Goal: Entertainment & Leisure: Consume media (video, audio)

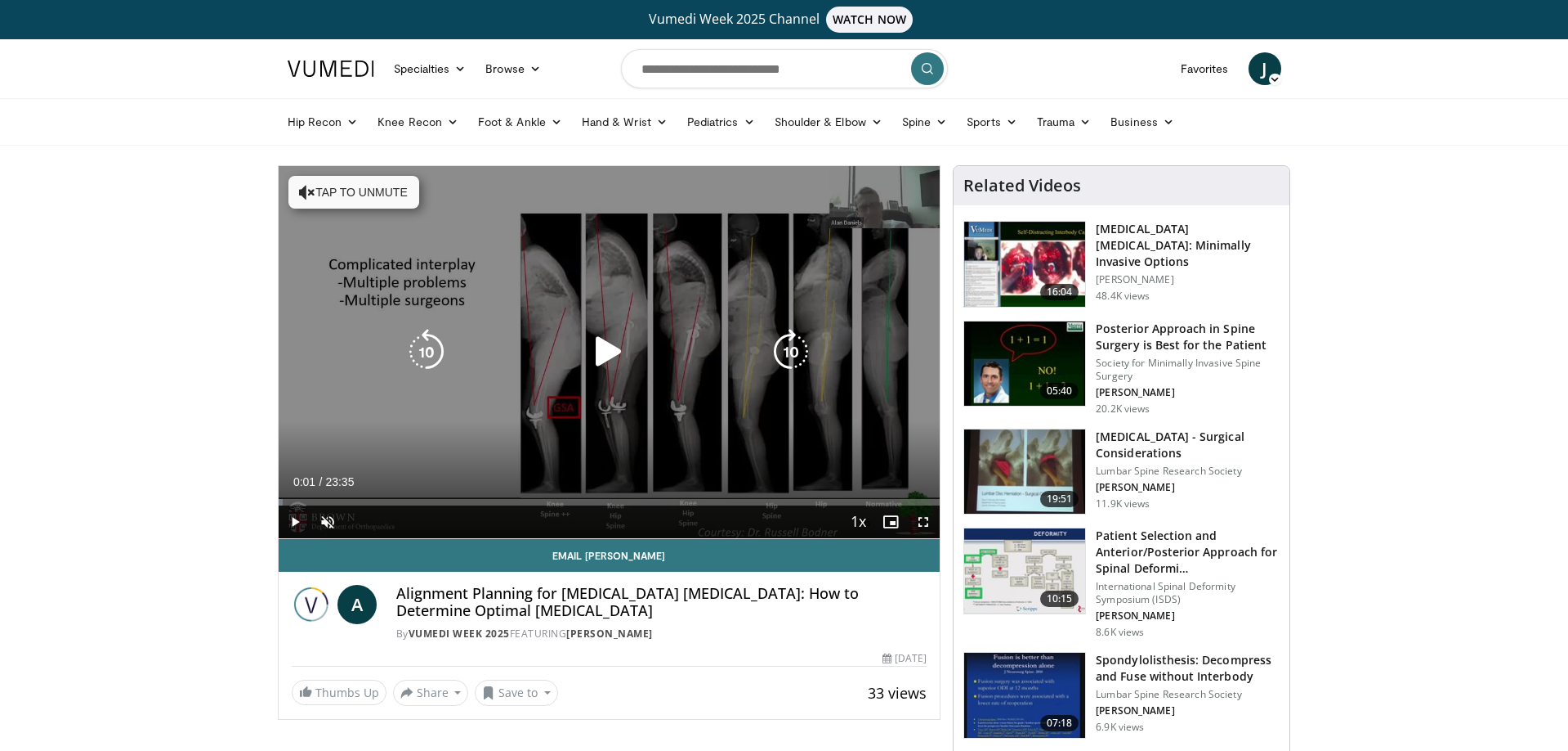
click at [330, 182] on button "Tap to unmute" at bounding box center [353, 192] width 131 height 33
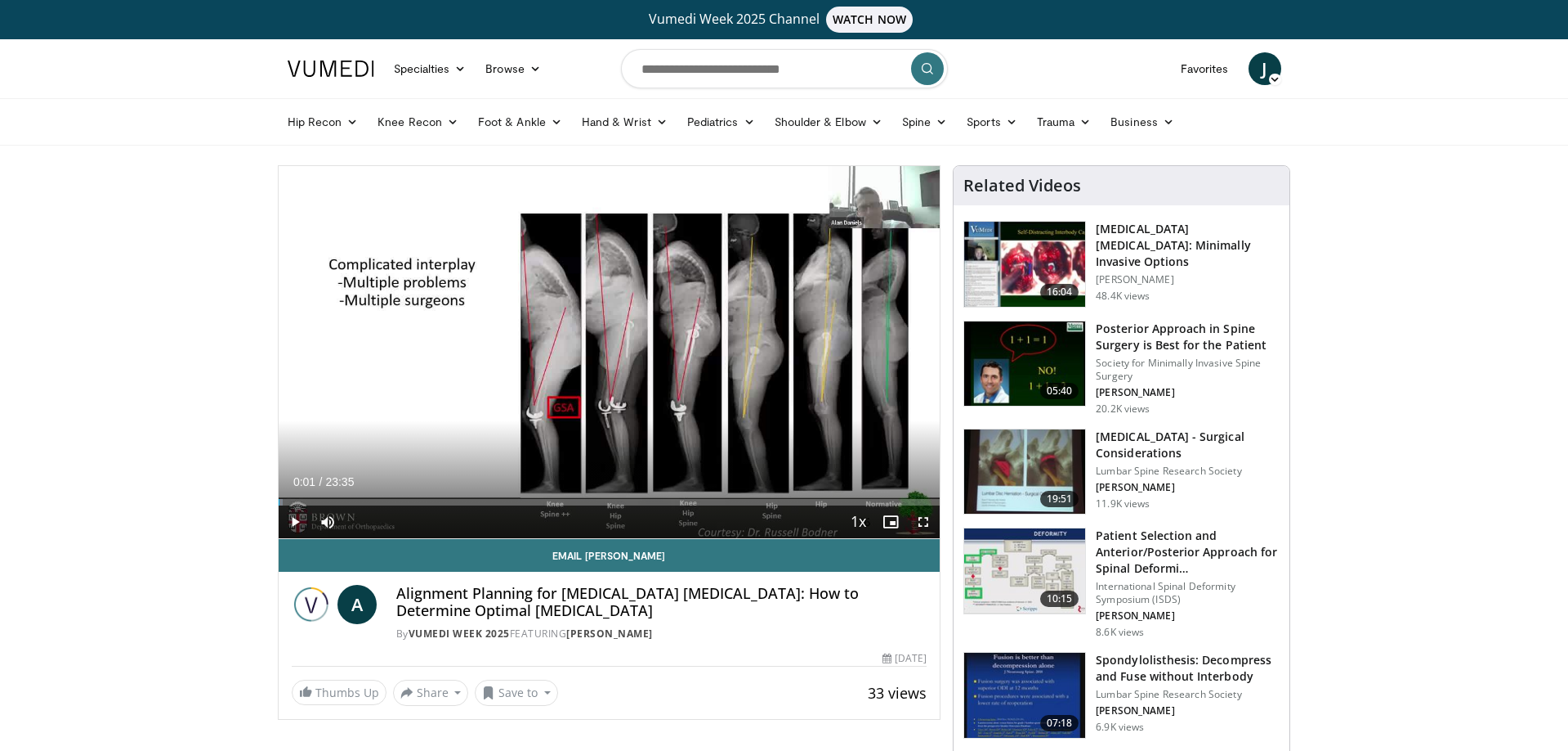
click at [293, 523] on span "Video Player" at bounding box center [295, 522] width 33 height 33
click at [296, 515] on span "Video Player" at bounding box center [295, 522] width 33 height 33
click at [300, 517] on span "Video Player" at bounding box center [295, 522] width 33 height 33
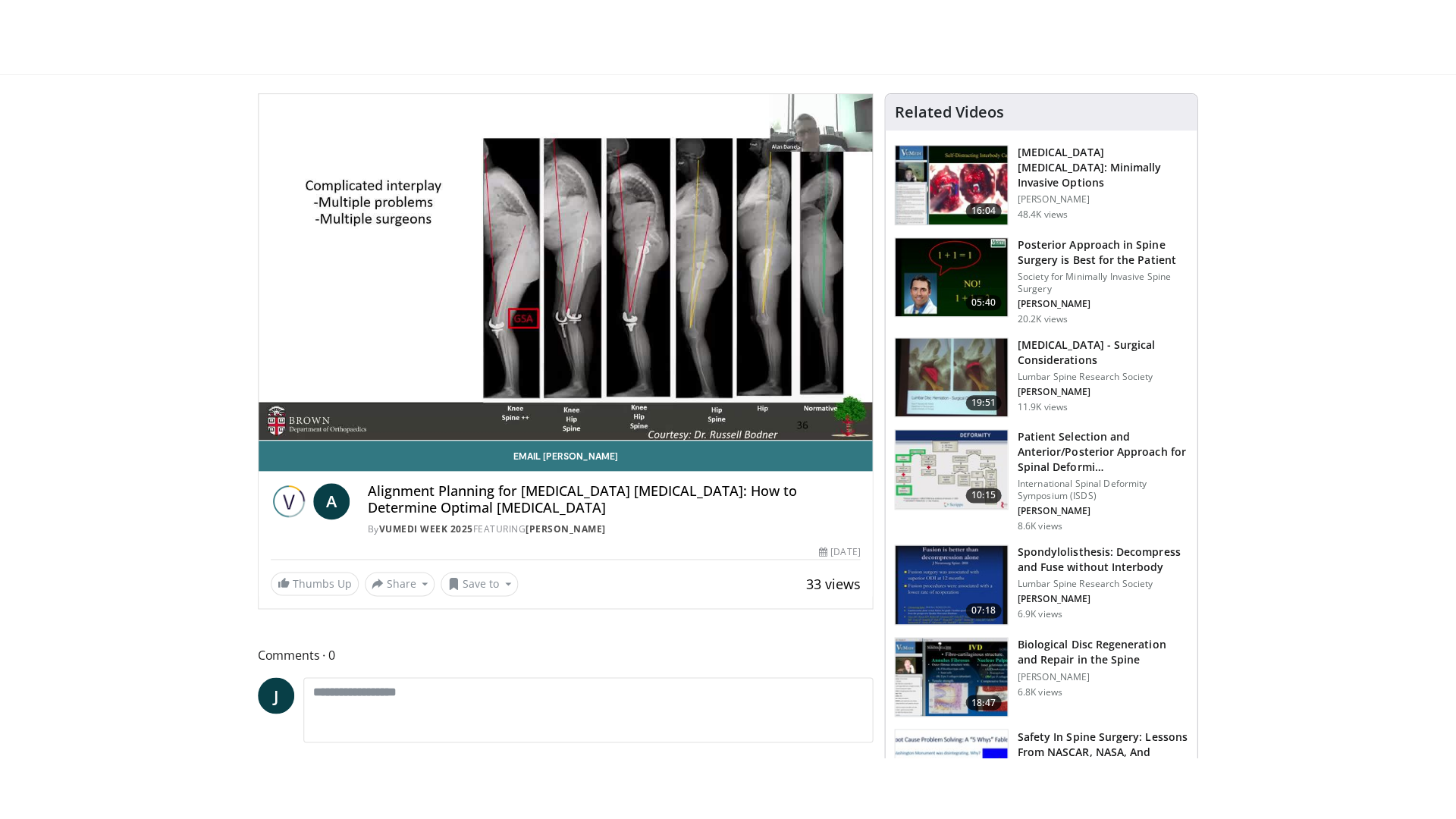
scroll to position [106, 0]
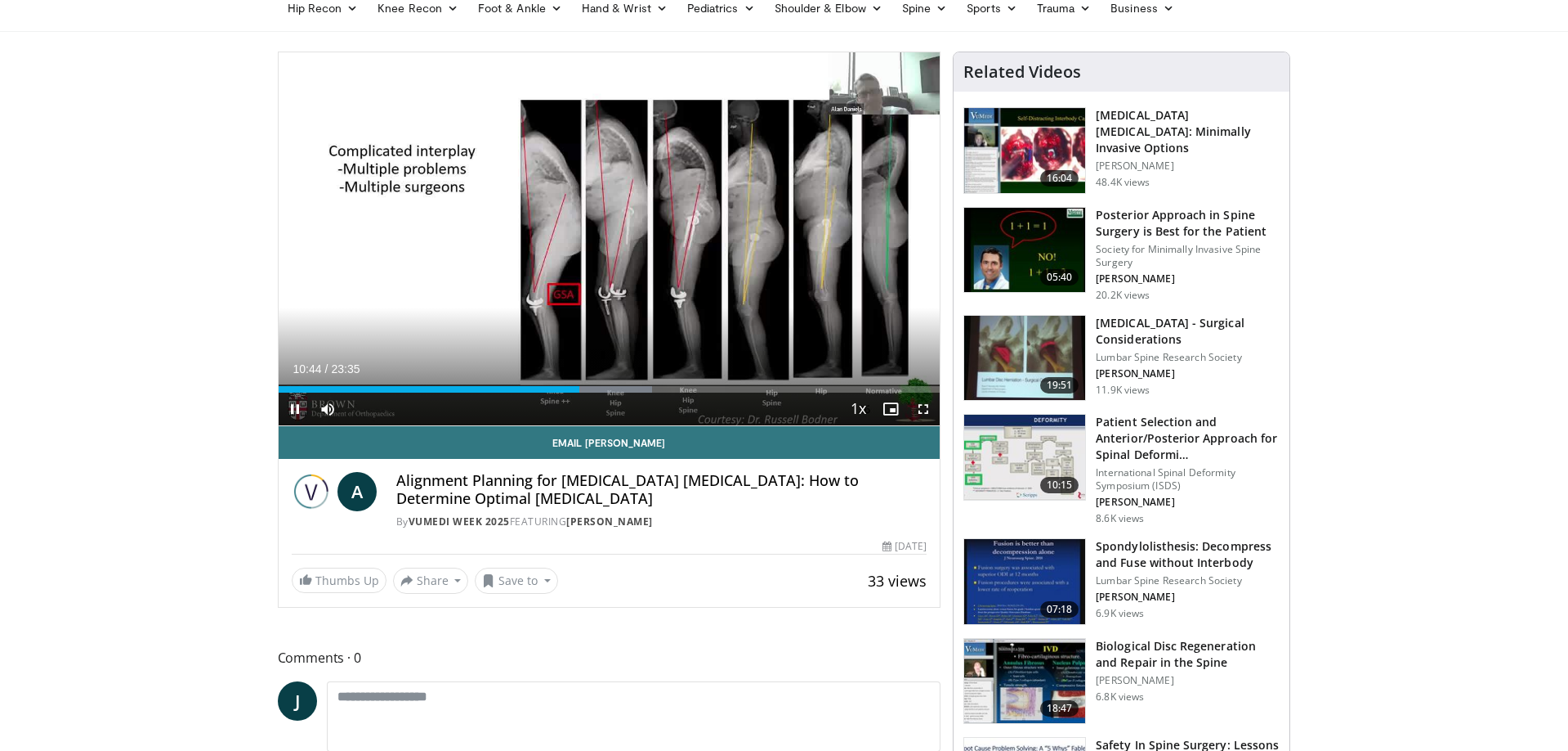
click at [926, 411] on span "Video Player" at bounding box center [924, 409] width 33 height 33
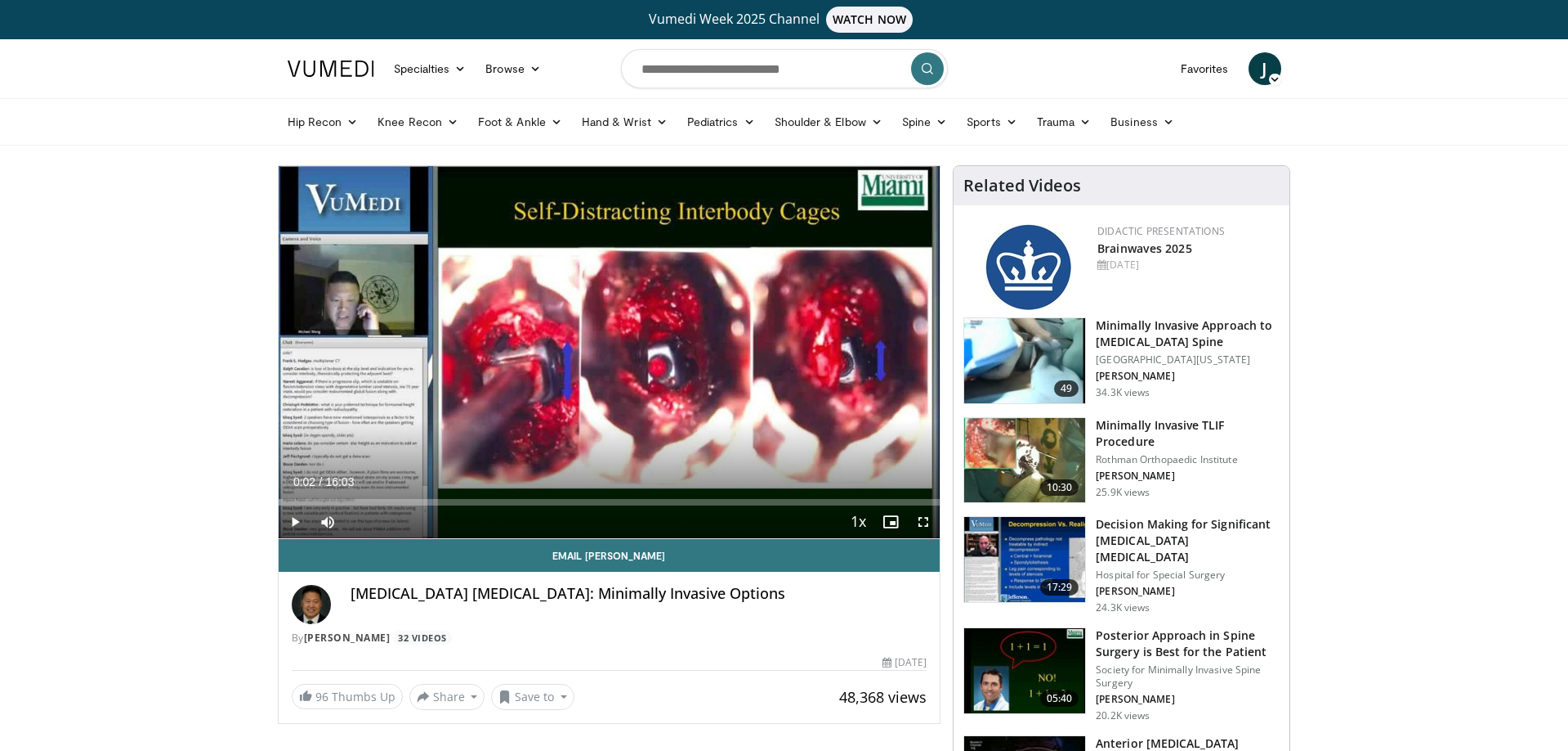
click at [294, 515] on span "Video Player" at bounding box center [295, 522] width 33 height 33
click at [294, 518] on span "Video Player" at bounding box center [295, 522] width 33 height 33
